Goal: Navigation & Orientation: Find specific page/section

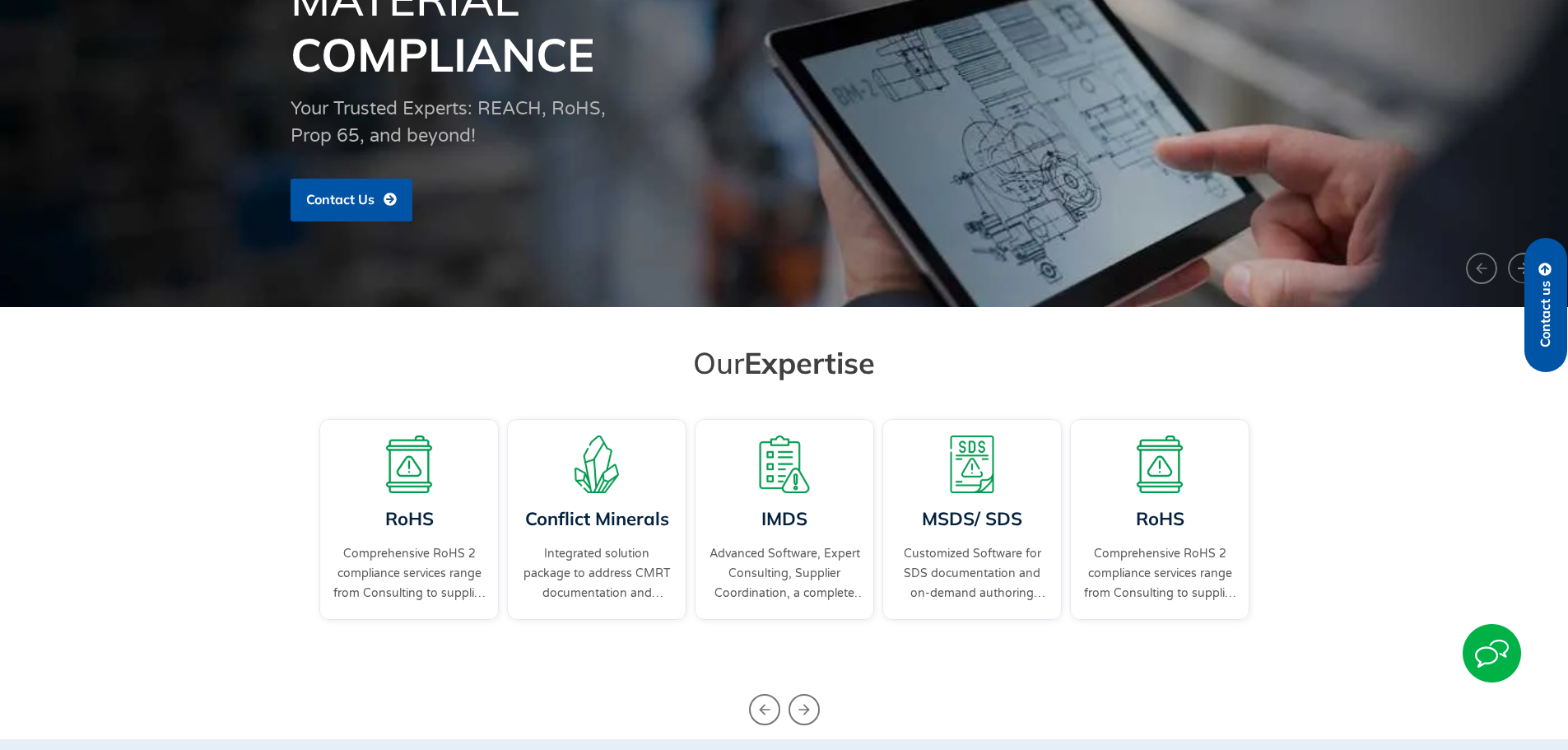
scroll to position [247, 0]
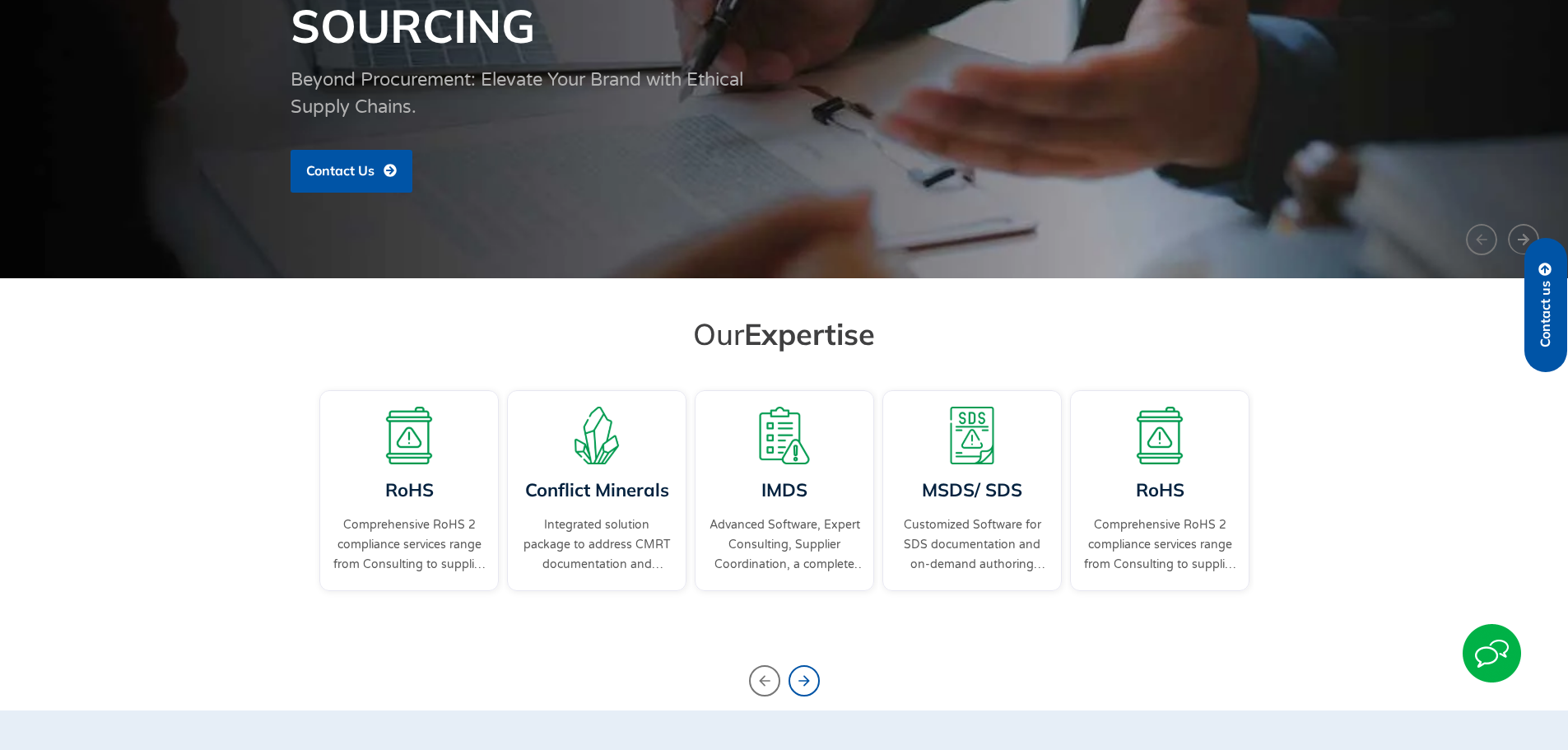
click at [794, 671] on icon "Next slide" at bounding box center [804, 681] width 32 height 32
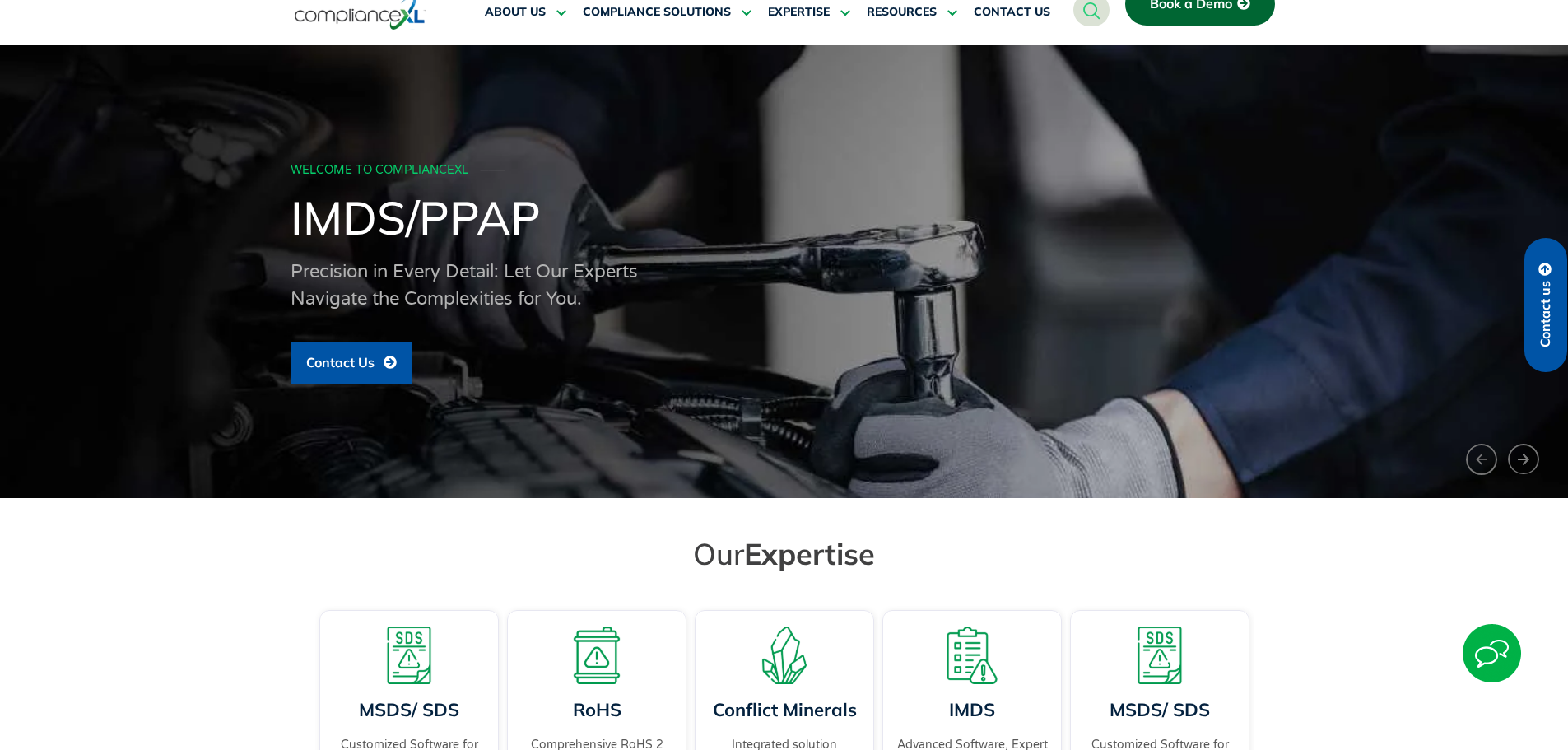
scroll to position [0, 0]
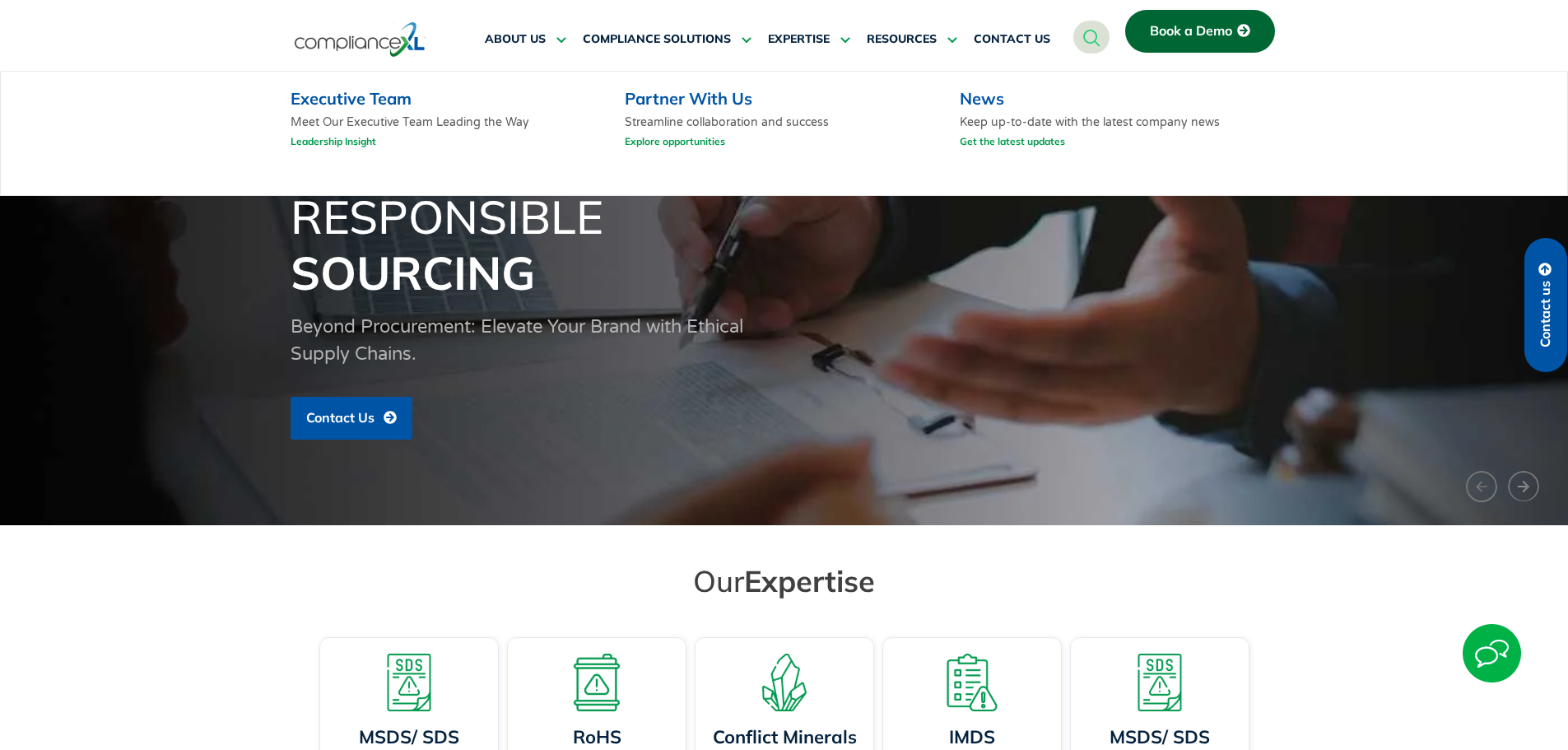
click at [322, 141] on link "Leadership Insight" at bounding box center [333, 141] width 85 height 21
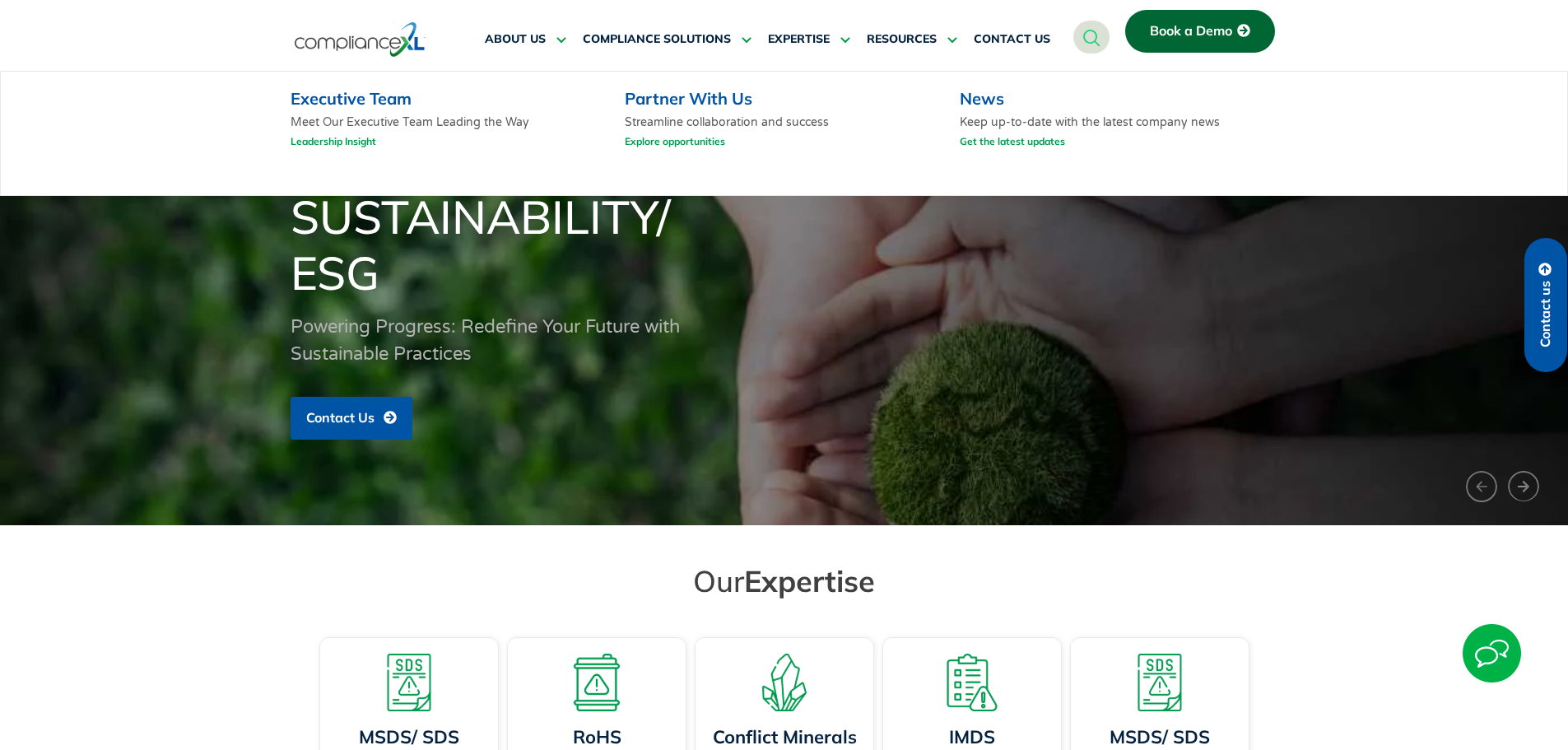
click at [349, 105] on link "Executive Team" at bounding box center [351, 98] width 121 height 21
